Goal: Contribute content: Add original content to the website for others to see

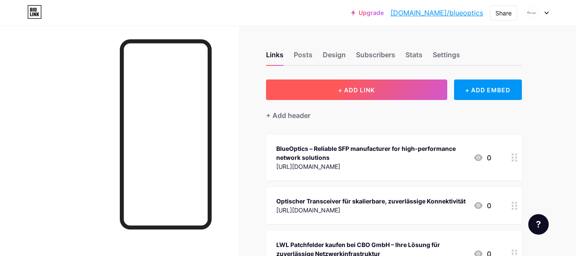
click at [345, 89] on span "+ ADD LINK" at bounding box center [356, 89] width 37 height 7
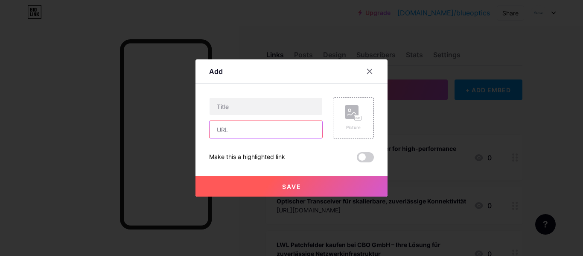
click at [271, 126] on input "text" at bounding box center [266, 129] width 113 height 17
paste input "[URL][DOMAIN_NAME]"
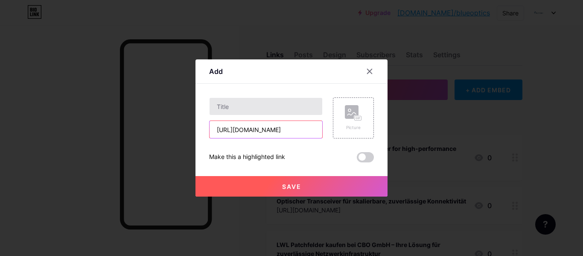
type input "[URL][DOMAIN_NAME]"
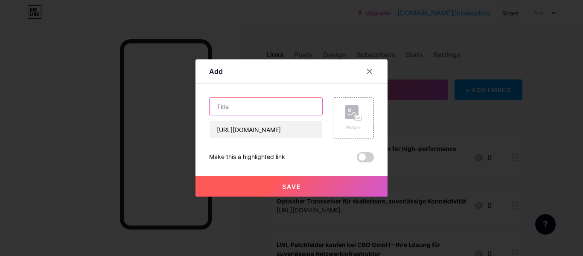
scroll to position [0, 0]
click at [266, 109] on input "text" at bounding box center [266, 106] width 113 height 17
paste input "Glasfaser-SFP verstehen: Eine wichtige Komponente für moderne Netzwerke"
type input "Glasfaser-SFP verstehen: Eine wichtige Komponente für moderne Netzwerke"
click at [360, 154] on span at bounding box center [365, 157] width 17 height 10
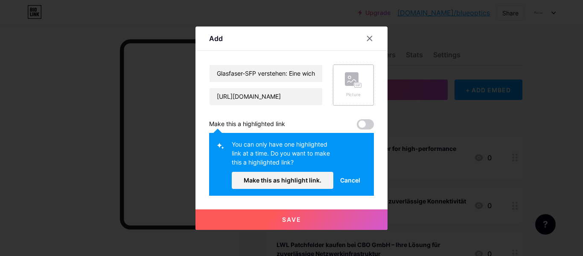
click at [357, 89] on div "Picture" at bounding box center [353, 85] width 17 height 26
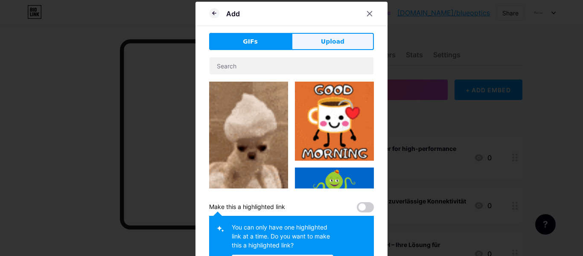
click at [346, 38] on button "Upload" at bounding box center [332, 41] width 82 height 17
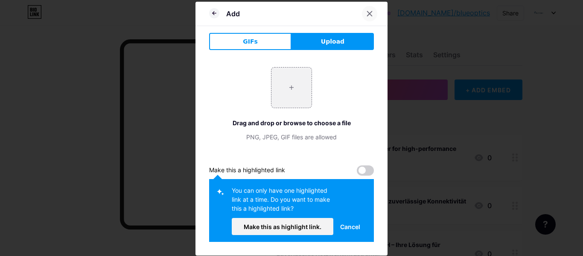
click at [366, 14] on icon at bounding box center [369, 13] width 7 height 7
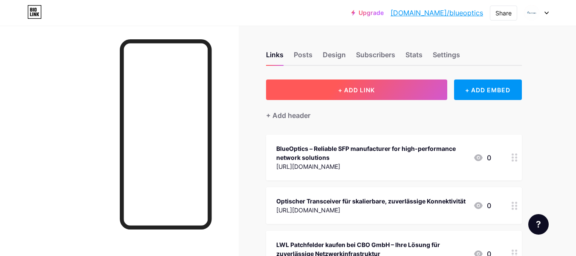
click at [363, 84] on button "+ ADD LINK" at bounding box center [356, 89] width 181 height 20
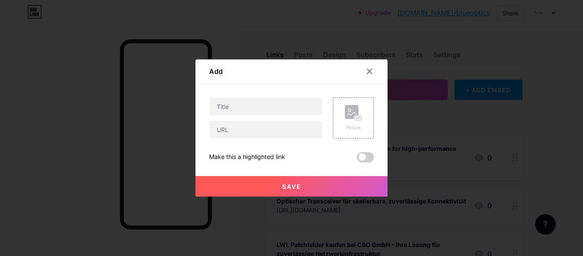
click at [247, 118] on div at bounding box center [266, 117] width 114 height 41
click at [246, 110] on input "text" at bounding box center [266, 106] width 113 height 17
click at [240, 134] on input "text" at bounding box center [266, 129] width 113 height 17
paste input "[URL][DOMAIN_NAME]"
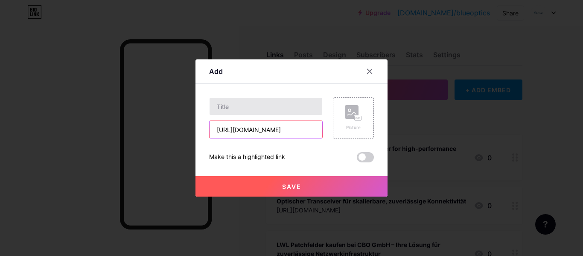
type input "[URL][DOMAIN_NAME]"
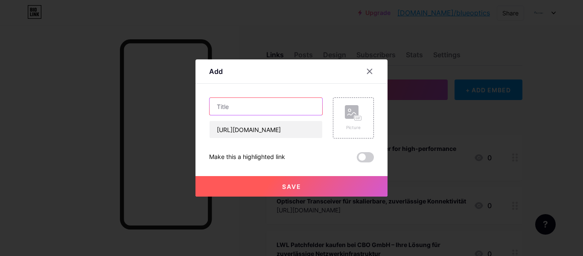
scroll to position [0, 0]
click at [265, 107] on input "text" at bounding box center [266, 106] width 113 height 17
paste input "Glasfaser-SFP verstehen: Eine wichtige Komponente für moderne Netzwerke"
type input "Glasfaser-SFP verstehen: Eine wichtige Komponente für moderne Netzwerke"
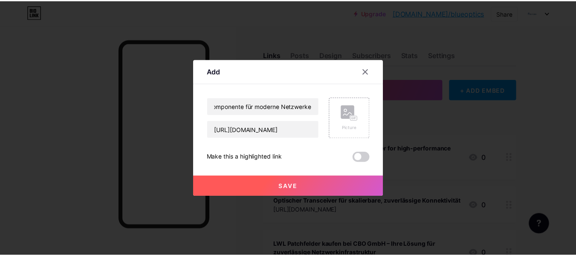
scroll to position [0, 0]
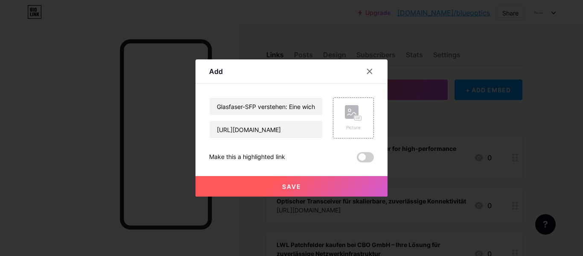
click at [283, 185] on span "Save" at bounding box center [291, 186] width 19 height 7
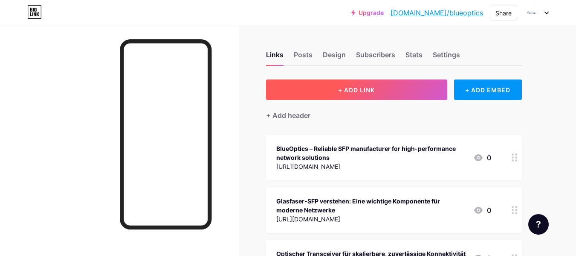
click at [324, 87] on button "+ ADD LINK" at bounding box center [356, 89] width 181 height 20
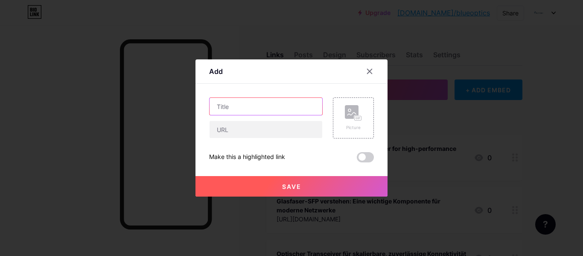
click at [233, 114] on input "text" at bounding box center [266, 106] width 113 height 17
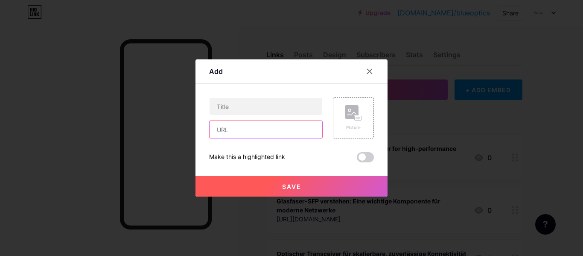
click at [233, 130] on input "text" at bounding box center [266, 129] width 113 height 17
paste input "Glasfaser-SFP verstehen: Eine wichtige Komponente für moderne Netzwerke"
type input "Glasfaser-SFP verstehen: Eine wichtige Komponente für moderne Netzwerke"
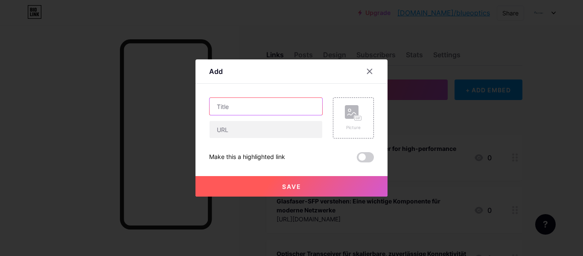
click at [231, 105] on input "text" at bounding box center [266, 106] width 113 height 17
paste input "Glasfaser-SFP verstehen: Eine wichtige Komponente für moderne Netzwerke"
type input "Glasfaser-SFP verstehen: Eine wichtige Komponente für moderne Netzwerke"
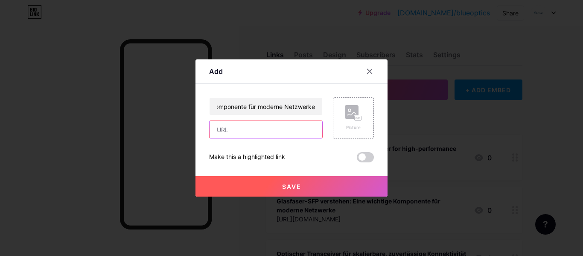
click at [230, 124] on input "text" at bounding box center [266, 129] width 113 height 17
paste input "[URL][DOMAIN_NAME]"
type input "[URL][DOMAIN_NAME]"
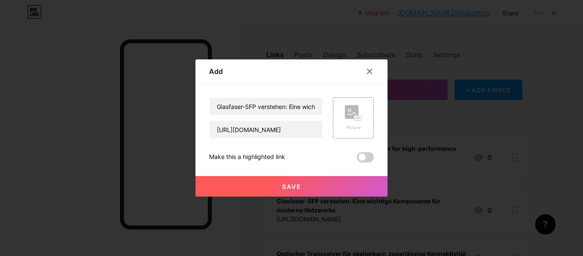
click at [316, 186] on button "Save" at bounding box center [291, 186] width 192 height 20
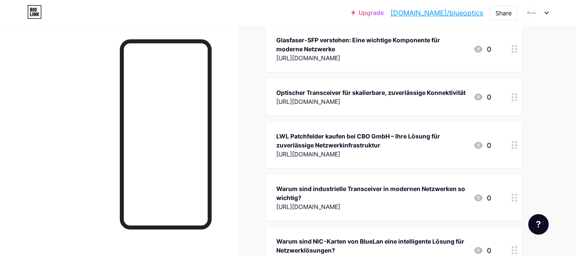
scroll to position [128, 0]
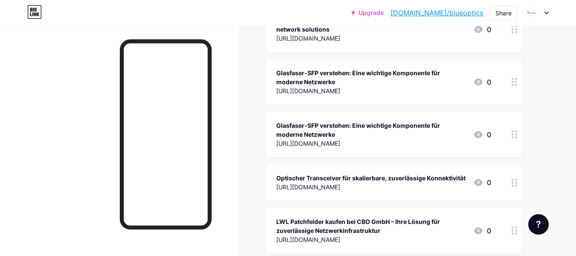
click at [479, 134] on icon at bounding box center [478, 134] width 9 height 7
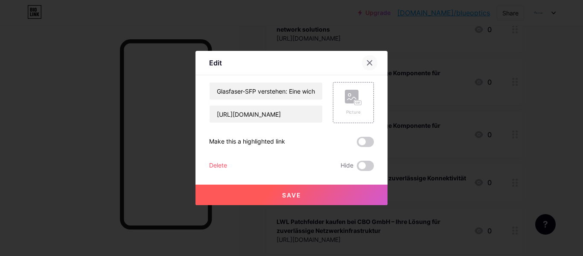
click at [364, 63] on div at bounding box center [369, 62] width 15 height 15
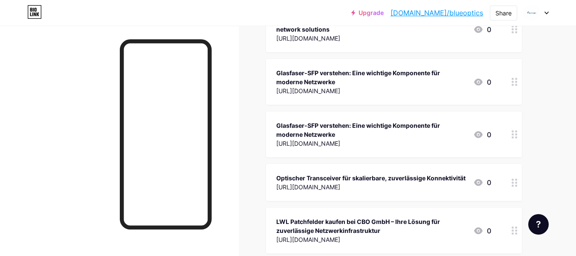
click at [515, 184] on icon at bounding box center [515, 182] width 6 height 8
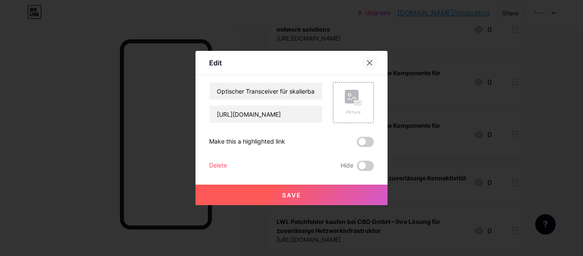
click at [371, 59] on icon at bounding box center [369, 62] width 7 height 7
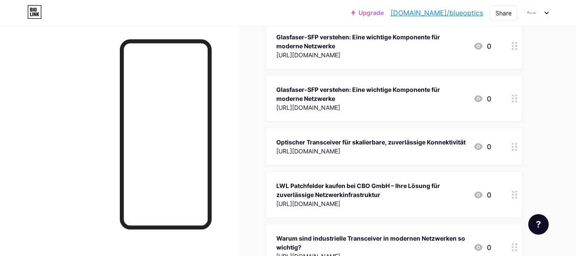
scroll to position [171, 0]
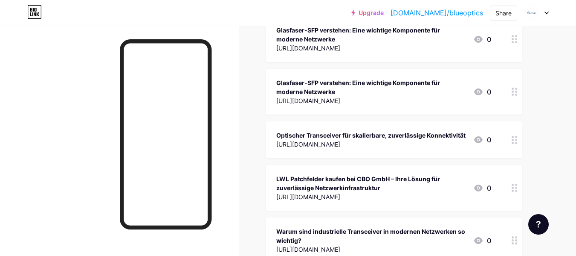
click at [475, 92] on icon at bounding box center [478, 91] width 9 height 7
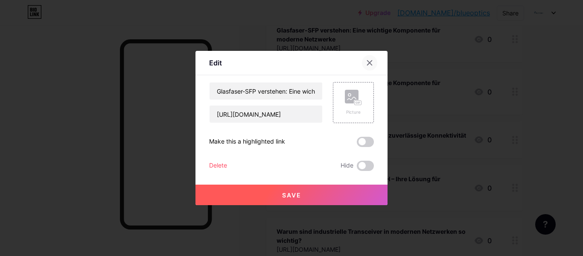
click at [373, 56] on div at bounding box center [369, 62] width 15 height 15
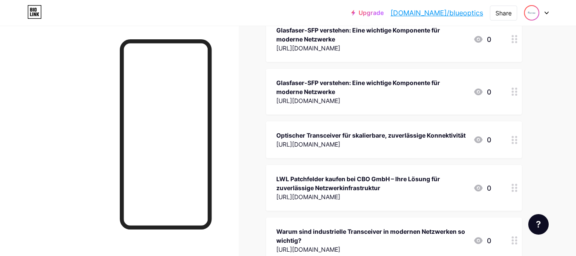
click at [531, 17] on img at bounding box center [532, 13] width 14 height 14
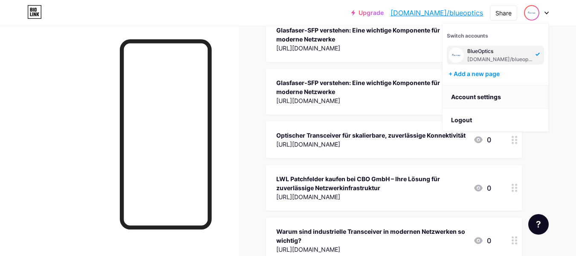
click at [467, 93] on link "Account settings" at bounding box center [496, 96] width 106 height 23
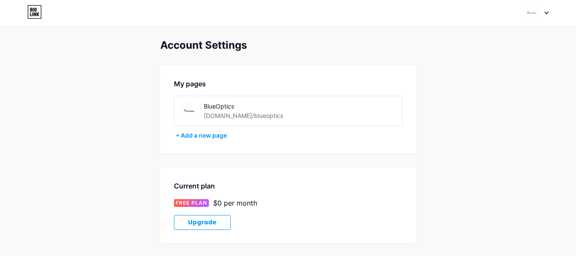
click at [539, 12] on img at bounding box center [532, 13] width 16 height 16
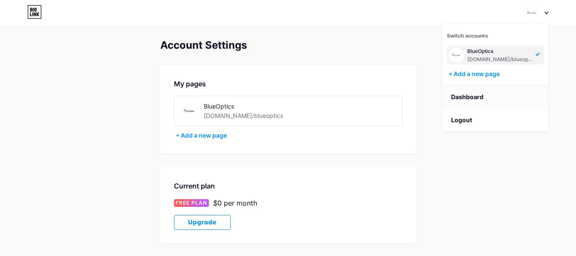
click at [458, 98] on link "Dashboard" at bounding box center [496, 96] width 106 height 23
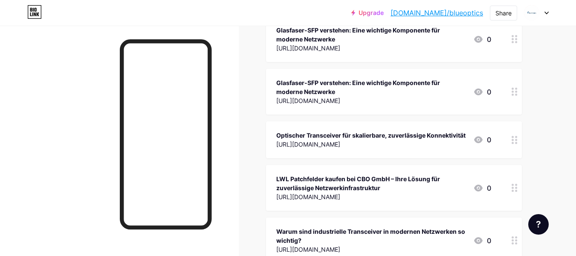
scroll to position [128, 0]
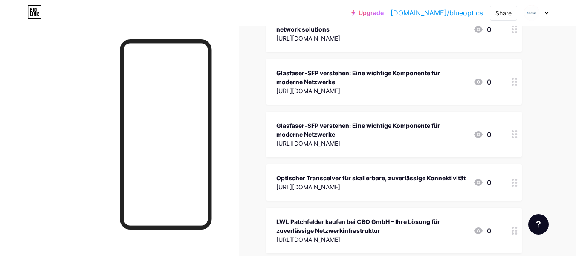
click at [478, 82] on icon at bounding box center [479, 82] width 10 height 10
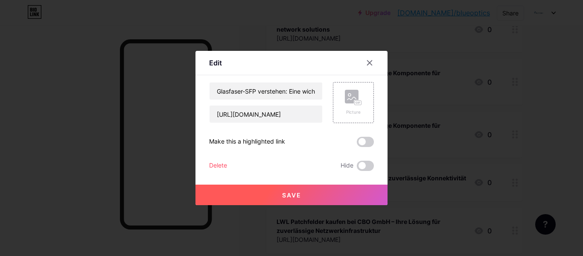
click at [216, 165] on div "Delete" at bounding box center [218, 165] width 18 height 10
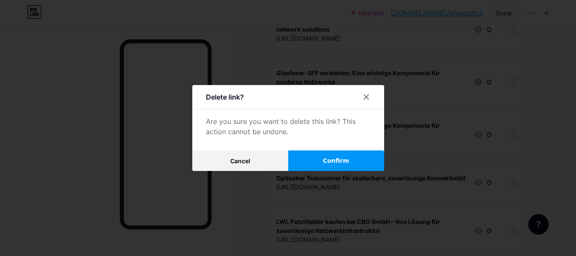
click at [311, 152] on button "Confirm" at bounding box center [336, 160] width 96 height 20
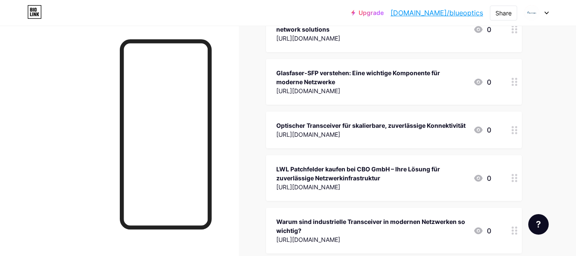
click at [447, 15] on link "[DOMAIN_NAME]/blueoptics" at bounding box center [437, 13] width 93 height 10
